Goal: Task Accomplishment & Management: Use online tool/utility

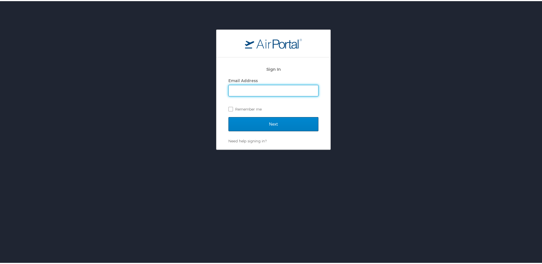
type input "allison.wheatley@roush.com"
click at [283, 118] on input "Next" at bounding box center [273, 123] width 90 height 14
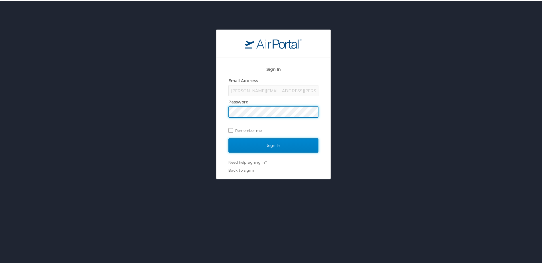
click at [265, 139] on input "Sign In" at bounding box center [273, 144] width 90 height 14
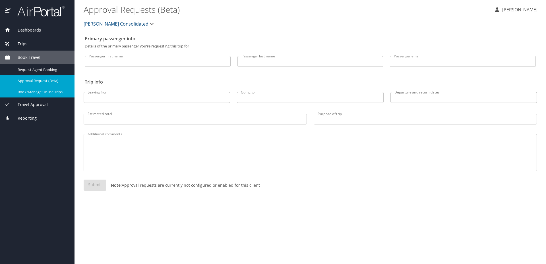
click at [34, 92] on span "Book/Manage Online Trips" at bounding box center [43, 91] width 50 height 5
